Goal: Information Seeking & Learning: Learn about a topic

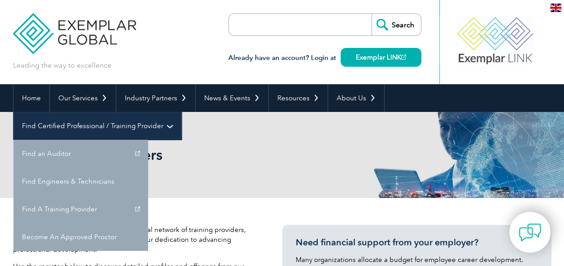
click at [181, 112] on link "Find Certified Professional / Training Provider" at bounding box center [97, 126] width 168 height 28
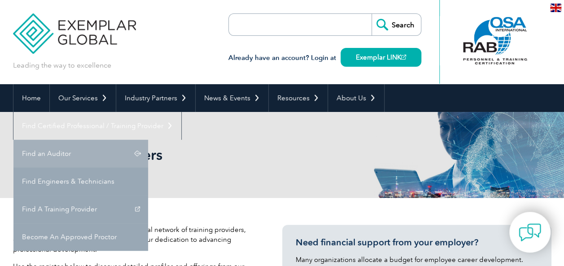
click at [148, 140] on link "Find an Auditor" at bounding box center [80, 154] width 135 height 28
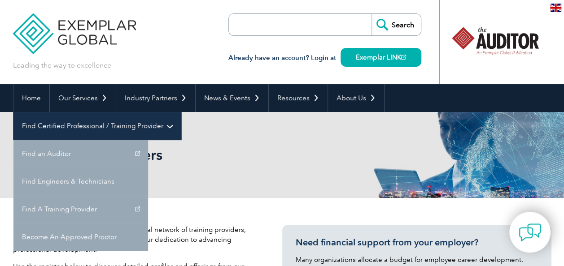
click at [181, 112] on link "Find Certified Professional / Training Provider" at bounding box center [97, 126] width 168 height 28
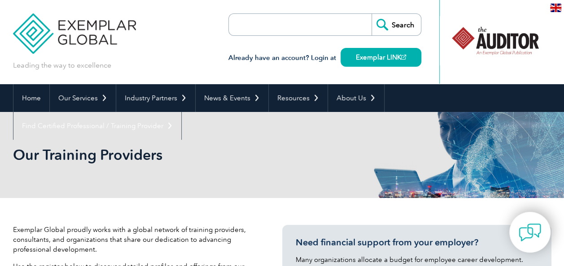
click at [0, 0] on link "Find A Training Provider" at bounding box center [0, 0] width 0 height 0
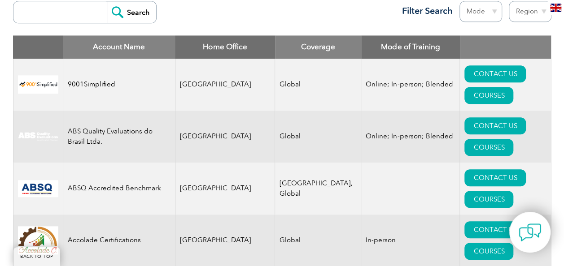
scroll to position [239, 0]
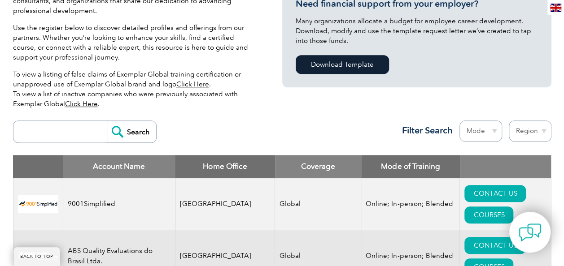
click at [43, 124] on input "search" at bounding box center [62, 132] width 89 height 22
type input "sirim"
click at [127, 138] on input "Search" at bounding box center [131, 132] width 49 height 22
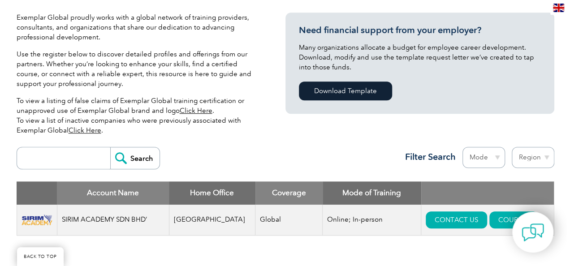
scroll to position [239, 0]
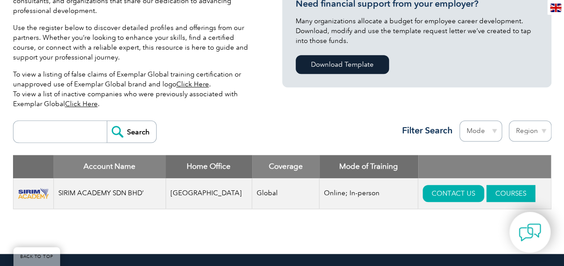
click at [490, 194] on link "COURSES" at bounding box center [510, 193] width 49 height 17
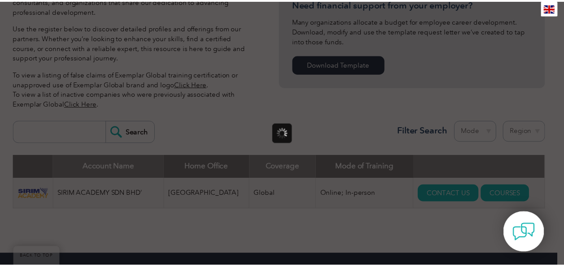
scroll to position [0, 0]
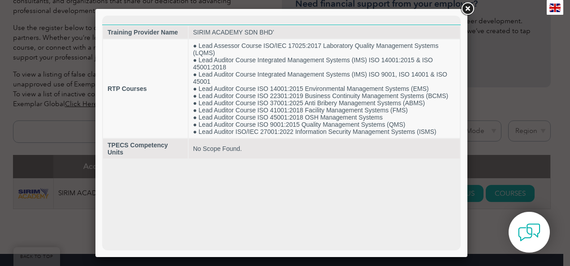
click at [470, 8] on link at bounding box center [468, 9] width 16 height 16
